Goal: Find specific page/section: Find specific page/section

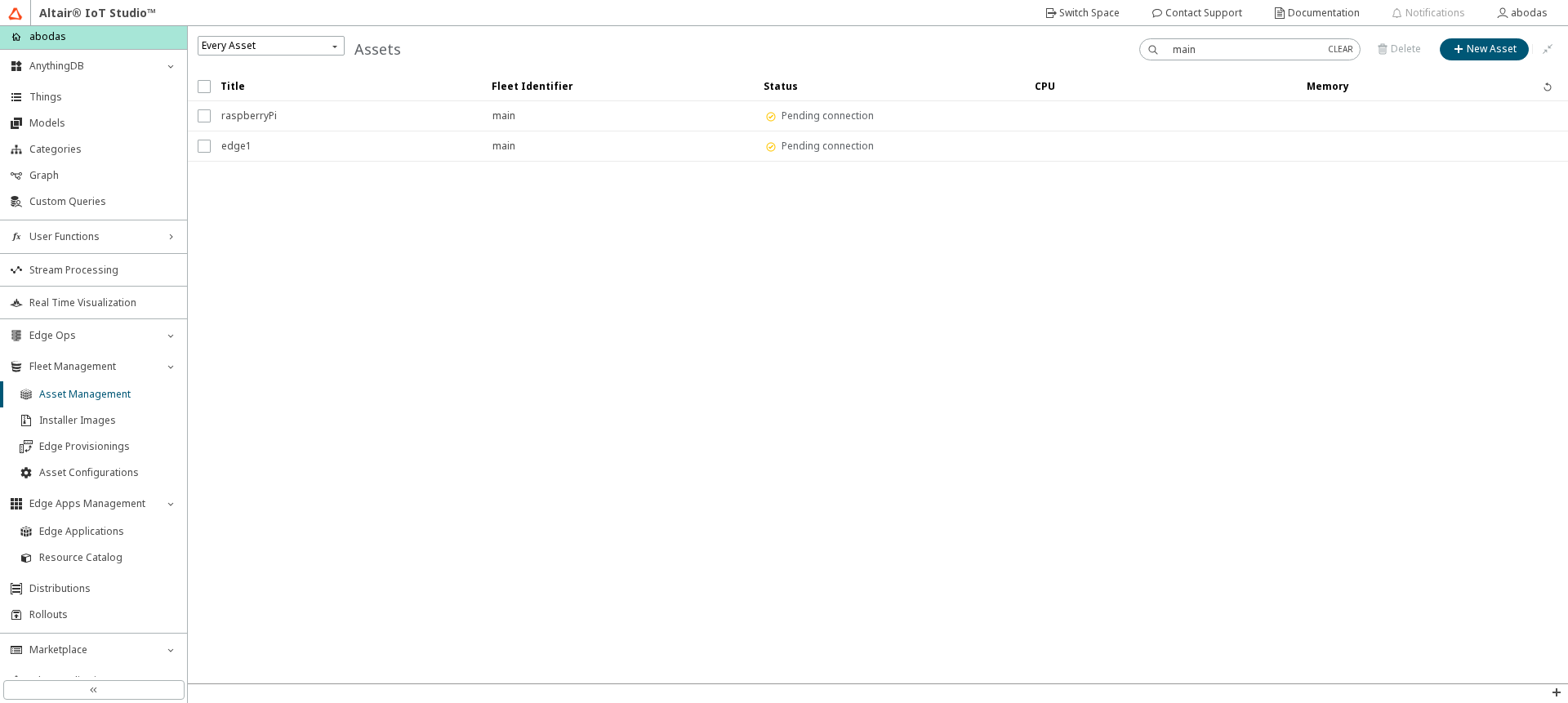
click at [1220, 49] on input "main" at bounding box center [1244, 49] width 142 height 14
click at [62, 68] on span "AnythingDB" at bounding box center [94, 66] width 128 height 13
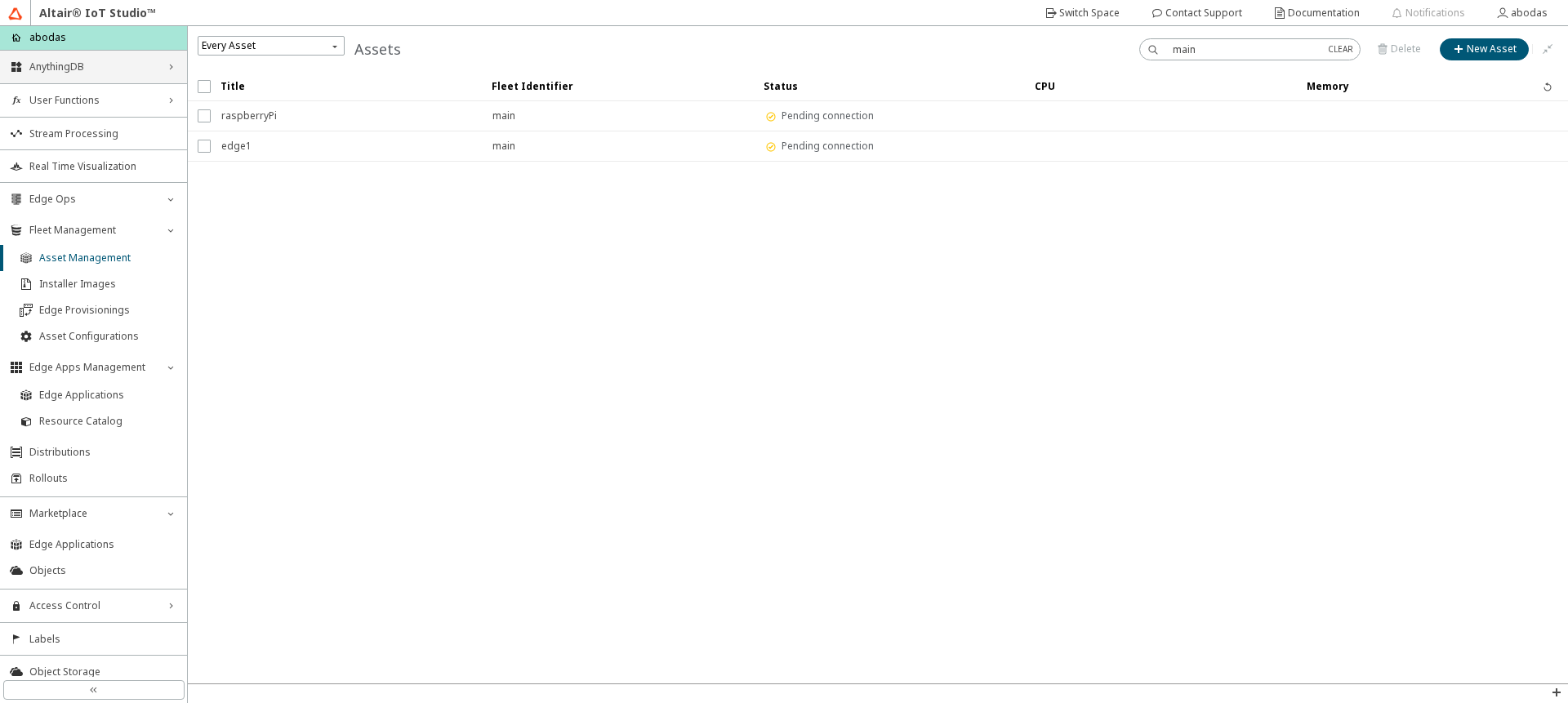
click at [88, 78] on div "AnythingDB right_chevron" at bounding box center [94, 67] width 187 height 32
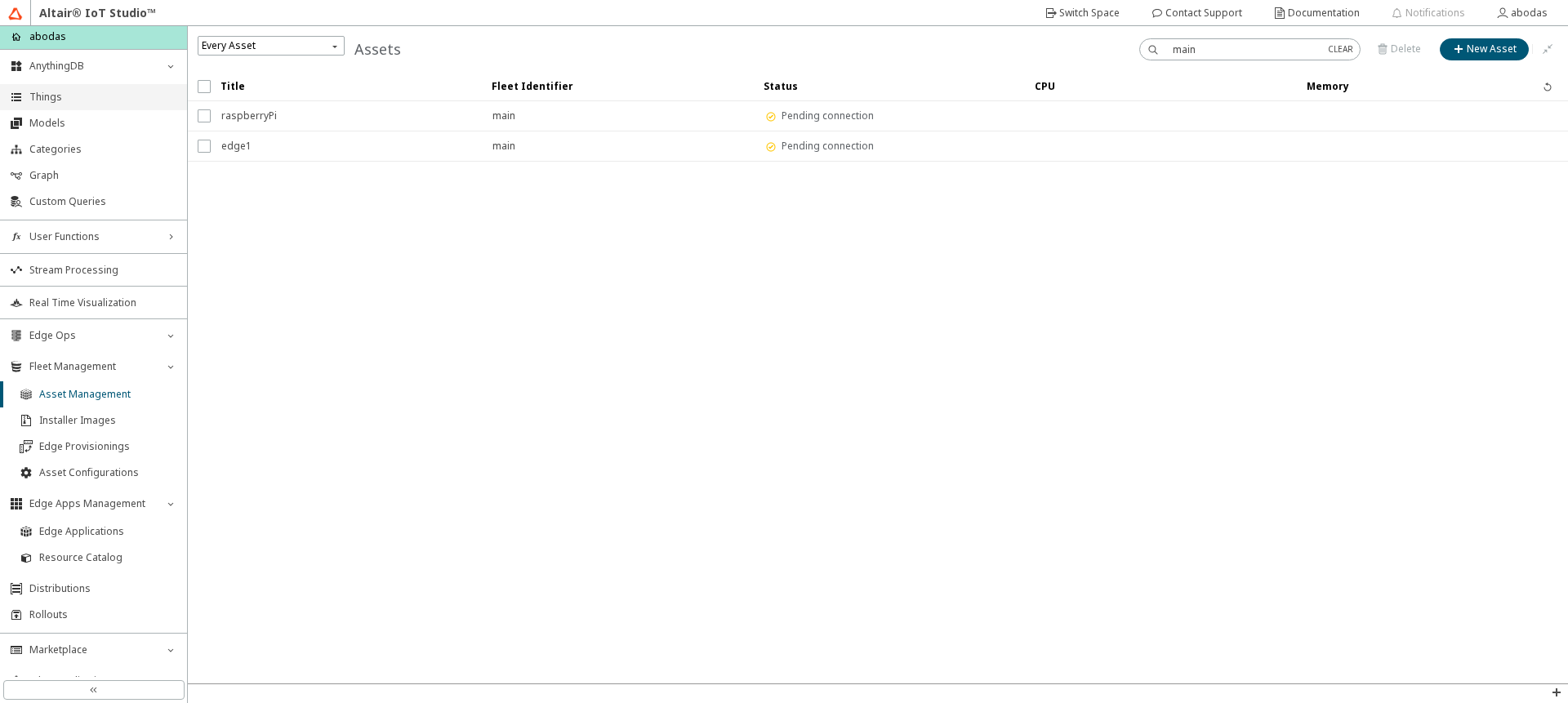
click at [78, 97] on span "Things" at bounding box center [104, 97] width 148 height 13
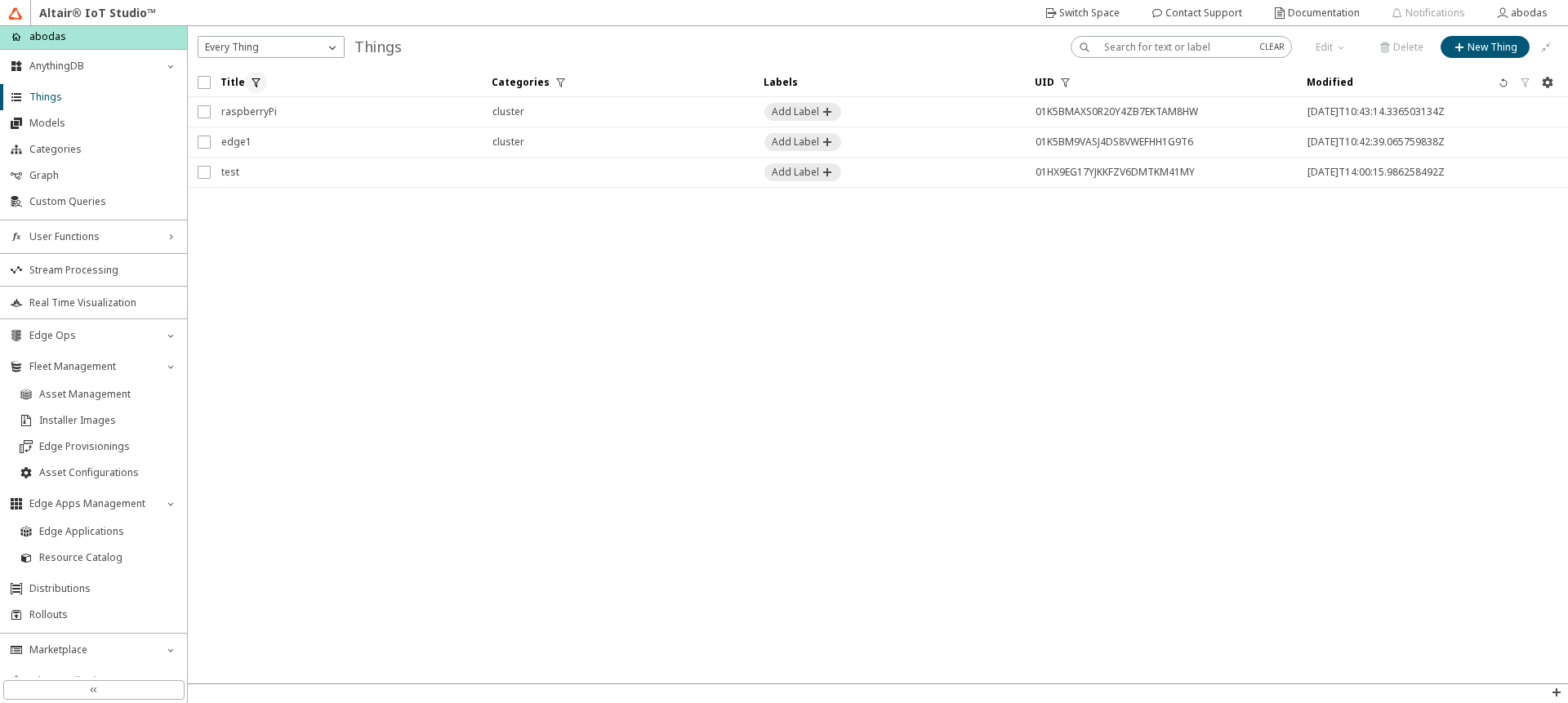
click at [250, 83] on iron-icon at bounding box center [256, 82] width 13 height 13
click at [254, 134] on div "oper" at bounding box center [236, 142] width 81 height 16
click at [254, 164] on p "==" at bounding box center [245, 164] width 100 height 14
click at [324, 134] on div at bounding box center [341, 142] width 82 height 22
click at [326, 135] on input "text" at bounding box center [341, 142] width 67 height 14
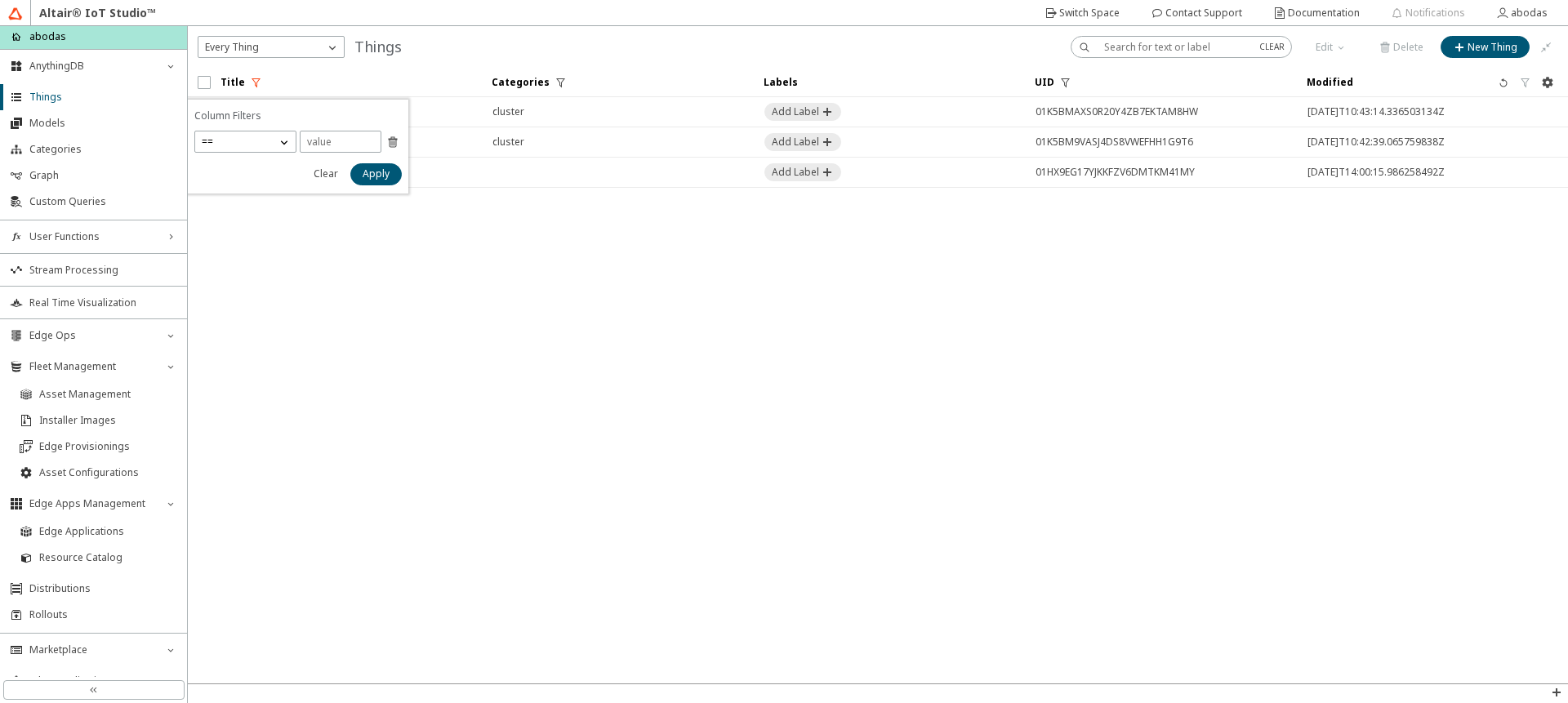
click at [452, 302] on iron-scroll-threshold "Title Categories Labels UID" at bounding box center [878, 375] width 1381 height 616
click at [255, 83] on iron-icon at bounding box center [256, 82] width 13 height 13
click at [325, 139] on input "text" at bounding box center [341, 142] width 67 height 14
type input "1"
click at [0, 0] on slot "Apply" at bounding box center [0, 0] width 0 height 0
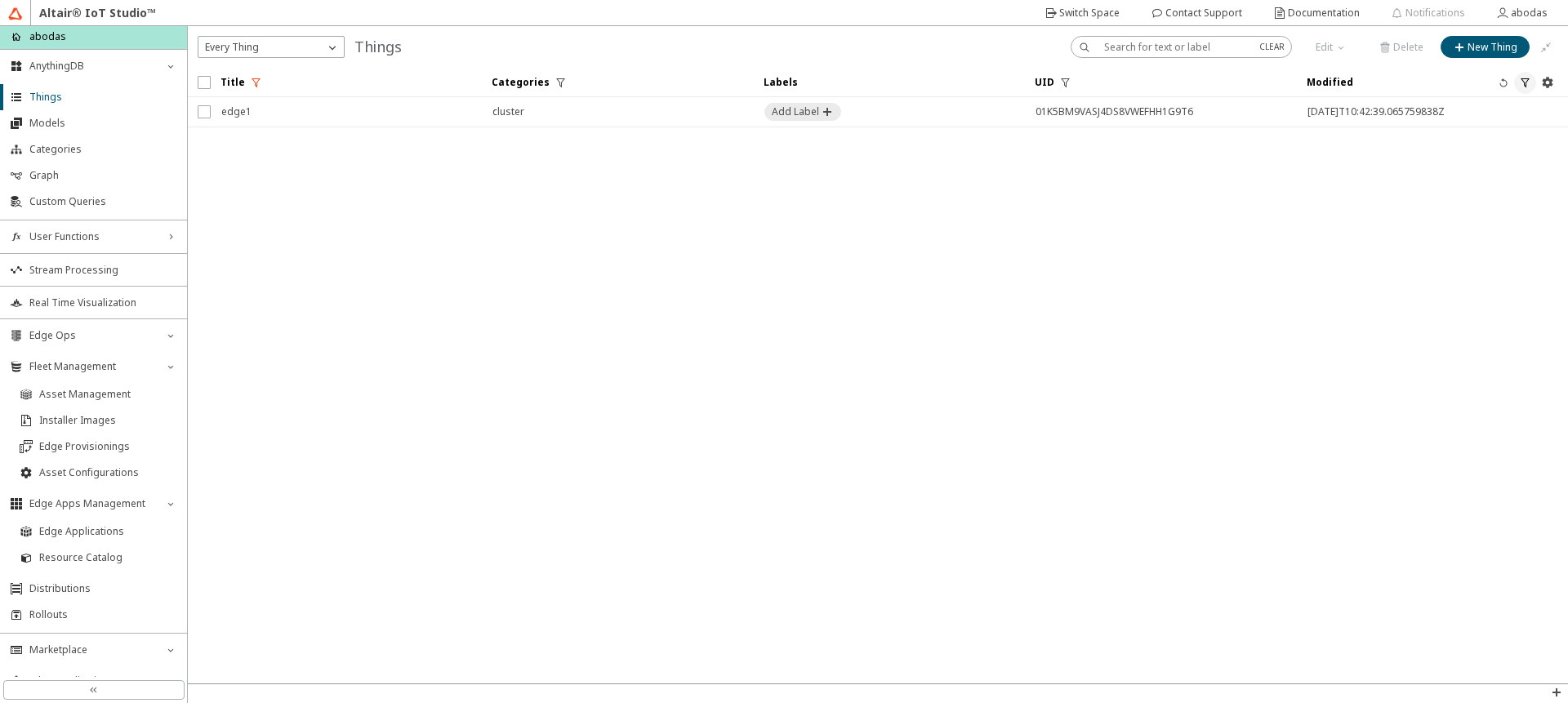
click at [1527, 79] on iron-icon at bounding box center [1526, 82] width 13 height 13
